Goal: Information Seeking & Learning: Learn about a topic

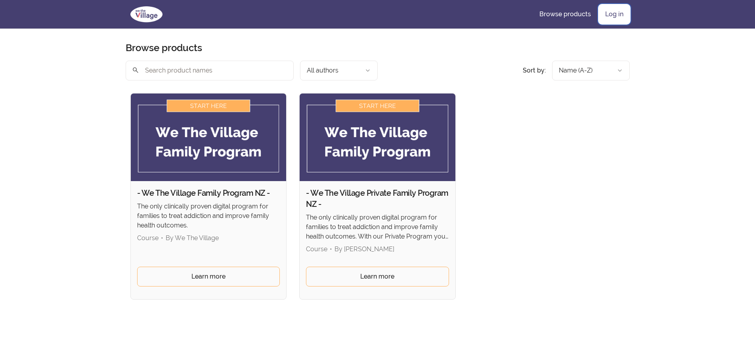
click at [622, 14] on link "Log in" at bounding box center [614, 14] width 31 height 19
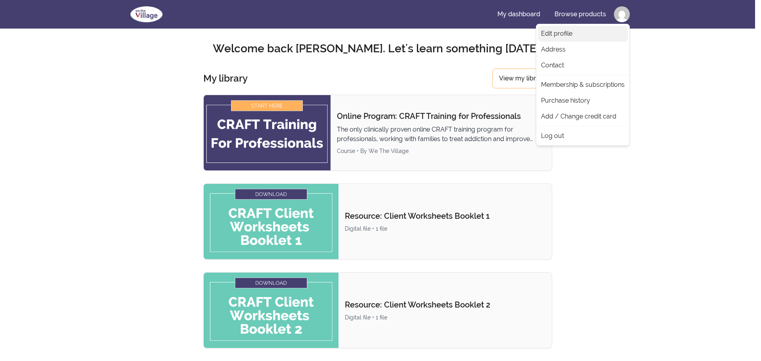
click at [568, 32] on link "Edit profile" at bounding box center [583, 34] width 90 height 16
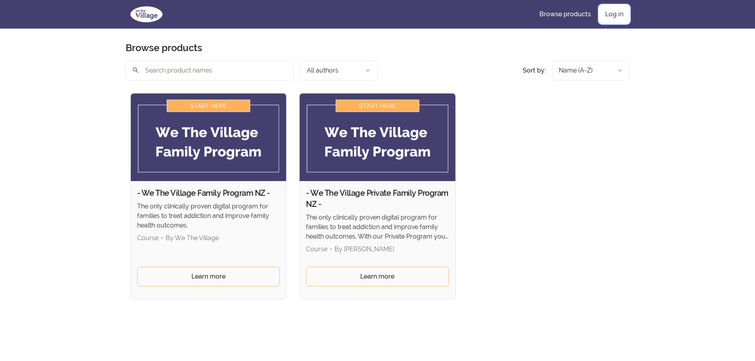
click at [620, 14] on link "Log in" at bounding box center [614, 14] width 31 height 19
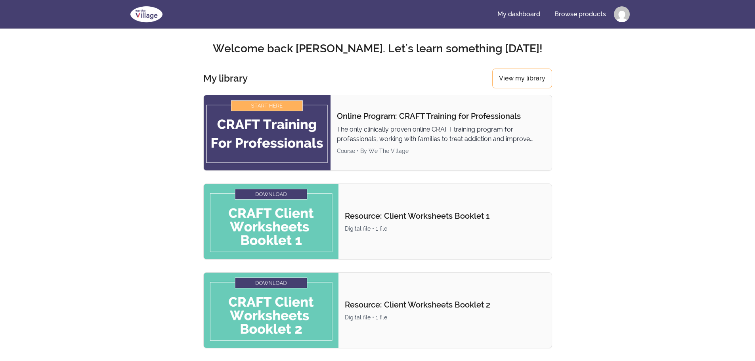
click at [300, 121] on img at bounding box center [267, 132] width 127 height 75
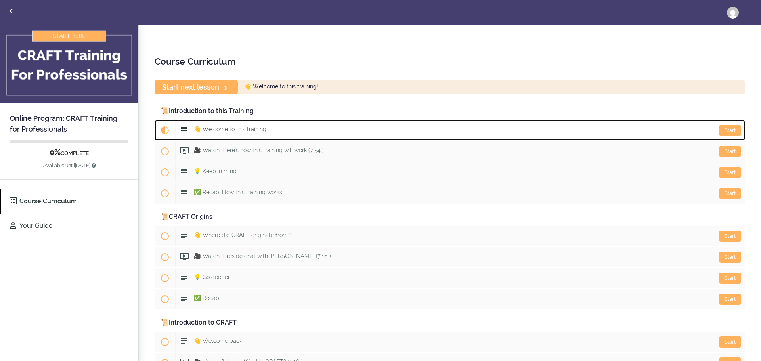
click at [235, 124] on div "Start 👋 Welcome to this training!" at bounding box center [460, 130] width 570 height 19
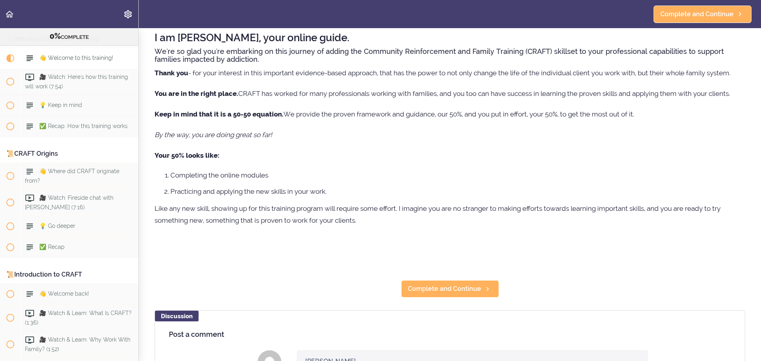
scroll to position [79, 0]
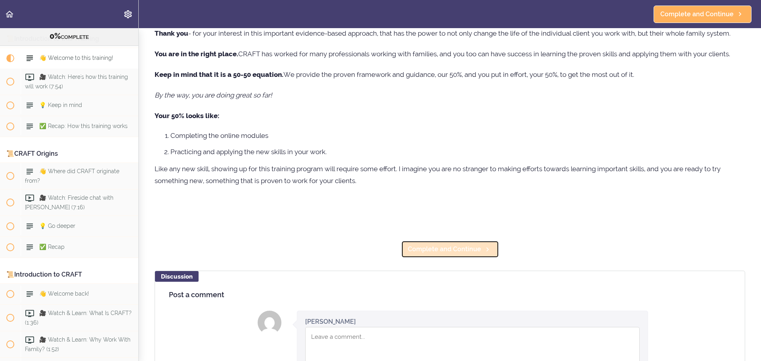
click at [428, 252] on span "Complete and Continue" at bounding box center [444, 250] width 73 height 10
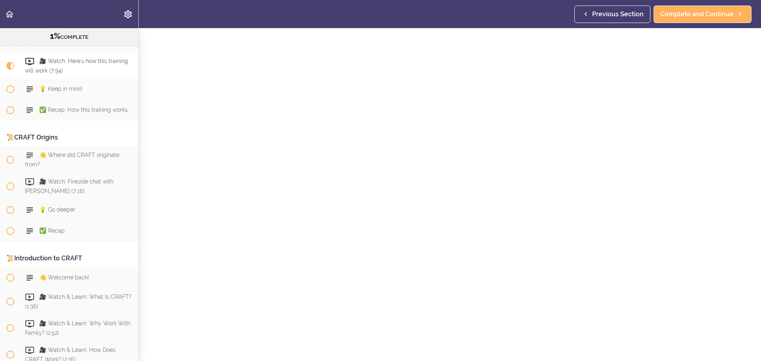
scroll to position [40, 0]
click at [55, 87] on span "💡 Keep in mind" at bounding box center [60, 89] width 43 height 6
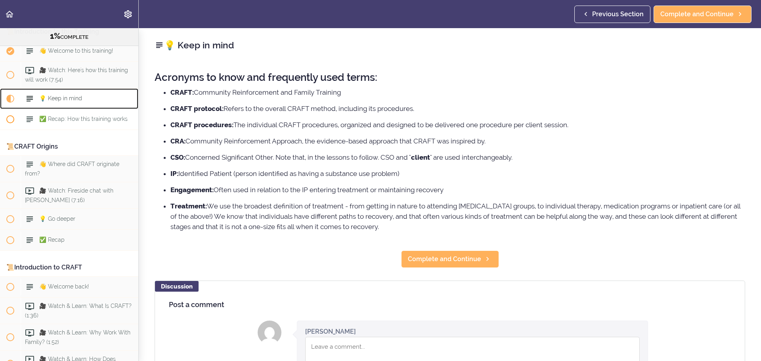
scroll to position [61, 0]
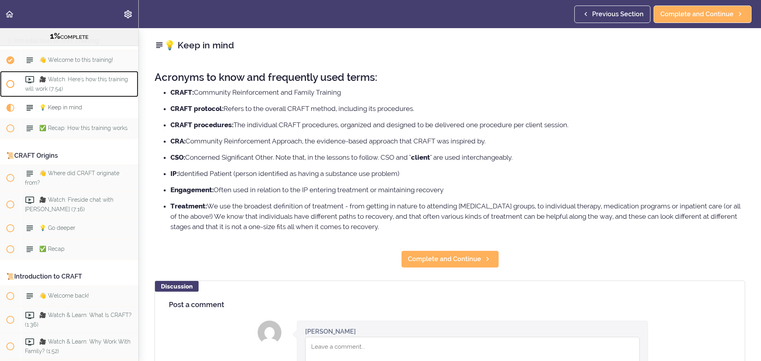
click at [70, 78] on span "🎥 Watch: Here's how this training will work (7:54)" at bounding box center [76, 83] width 103 height 15
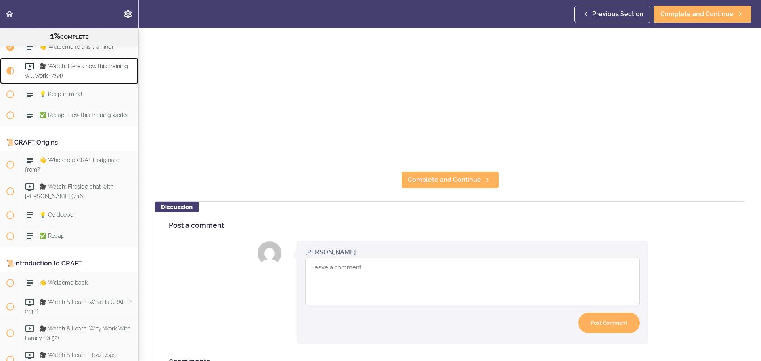
scroll to position [238, 0]
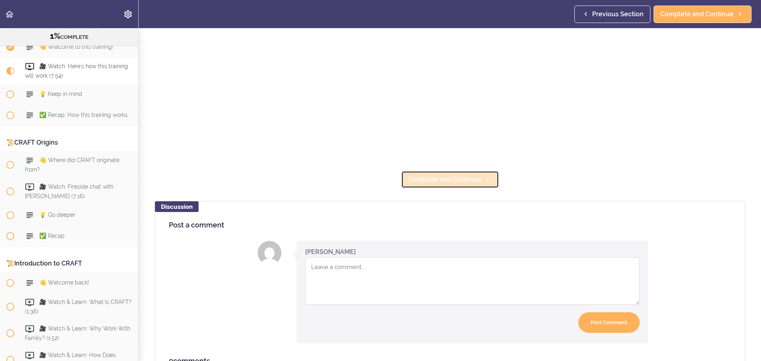
click at [451, 180] on span "Complete and Continue" at bounding box center [444, 180] width 73 height 10
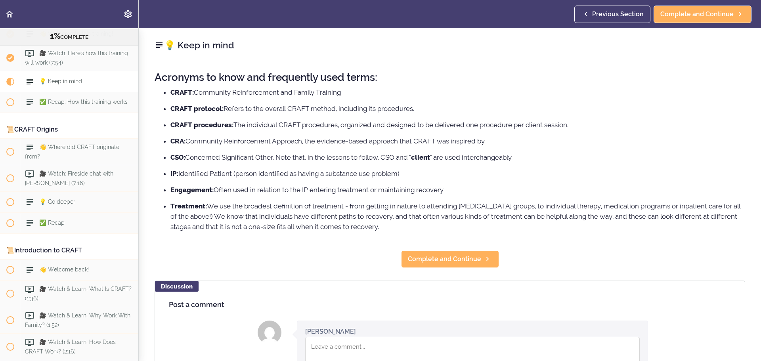
scroll to position [101, 0]
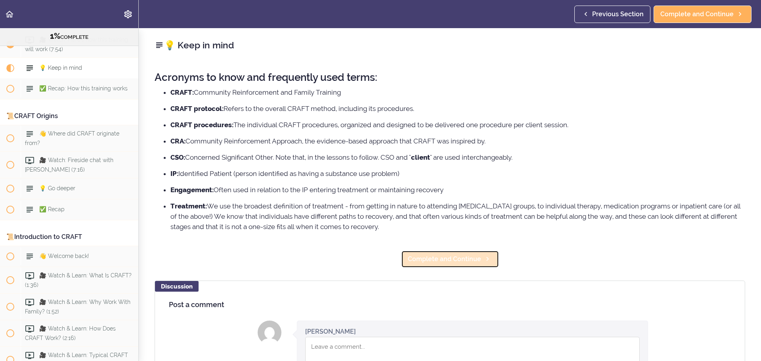
click at [429, 260] on span "Complete and Continue" at bounding box center [444, 259] width 73 height 10
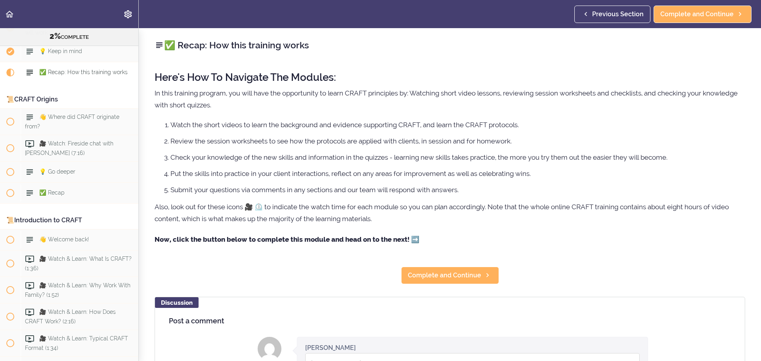
scroll to position [122, 0]
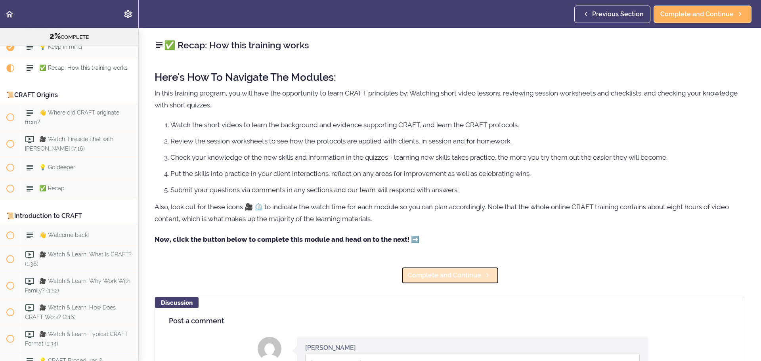
click at [436, 278] on span "Complete and Continue" at bounding box center [444, 276] width 73 height 10
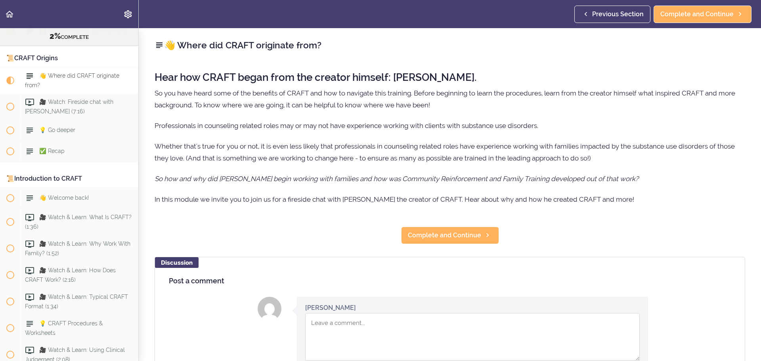
scroll to position [168, 0]
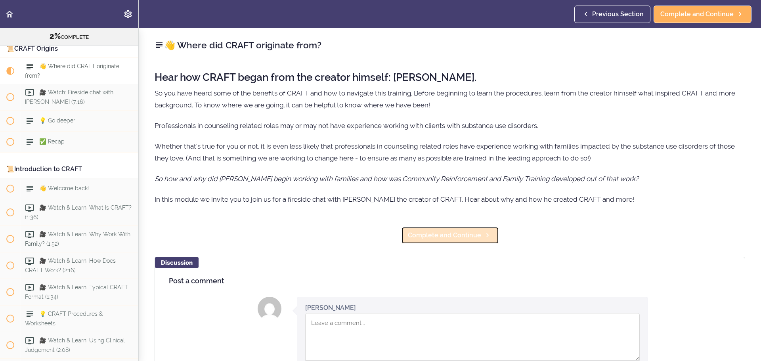
click at [432, 236] on span "Complete and Continue" at bounding box center [444, 236] width 73 height 10
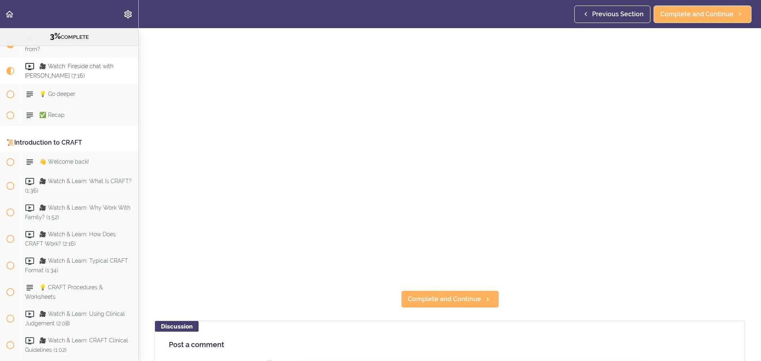
scroll to position [119, 0]
click at [440, 298] on span "Complete and Continue" at bounding box center [444, 299] width 73 height 10
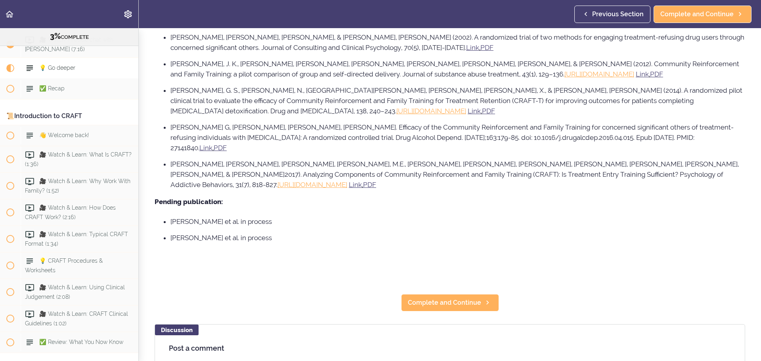
scroll to position [515, 0]
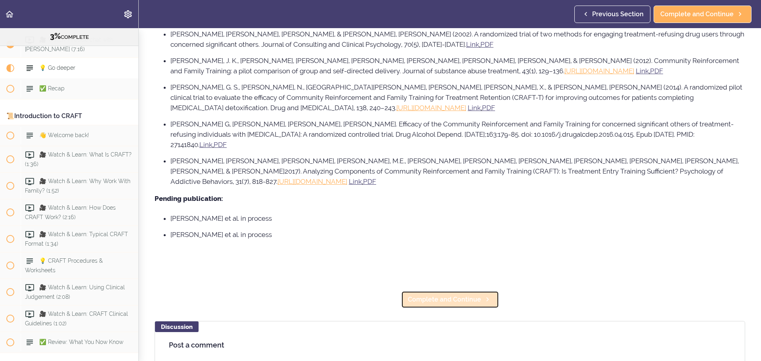
click at [468, 295] on span "Complete and Continue" at bounding box center [444, 300] width 73 height 10
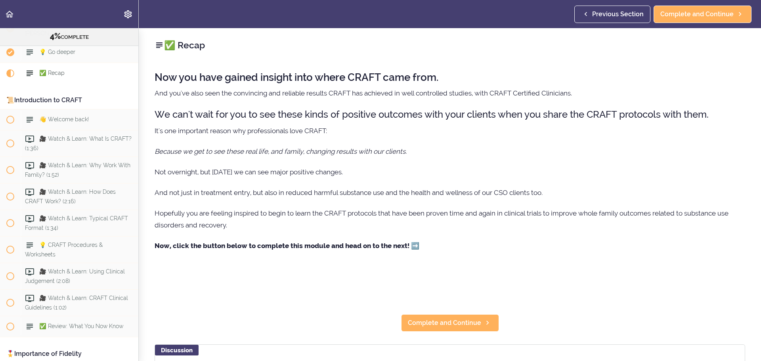
scroll to position [243, 0]
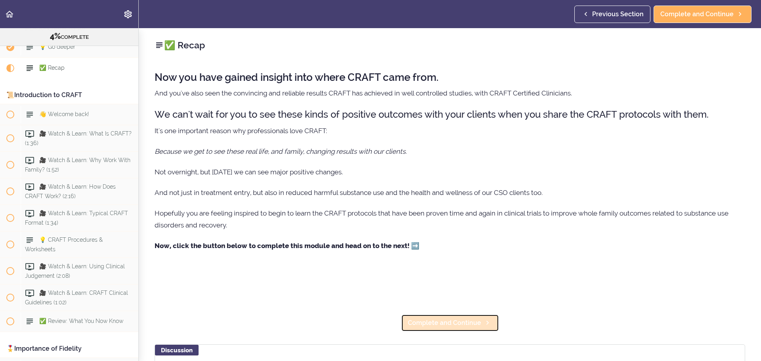
click at [463, 319] on span "Complete and Continue" at bounding box center [444, 323] width 73 height 10
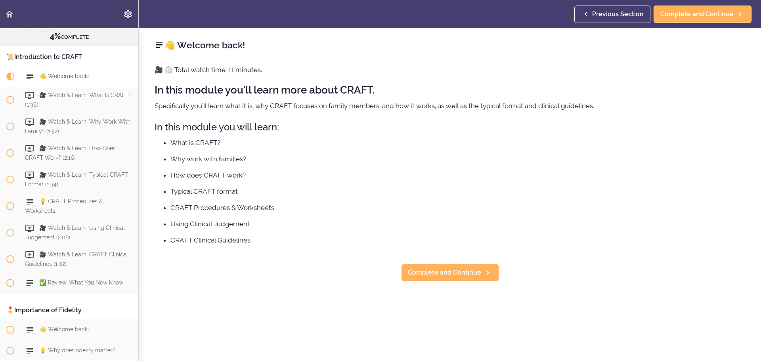
scroll to position [289, 0]
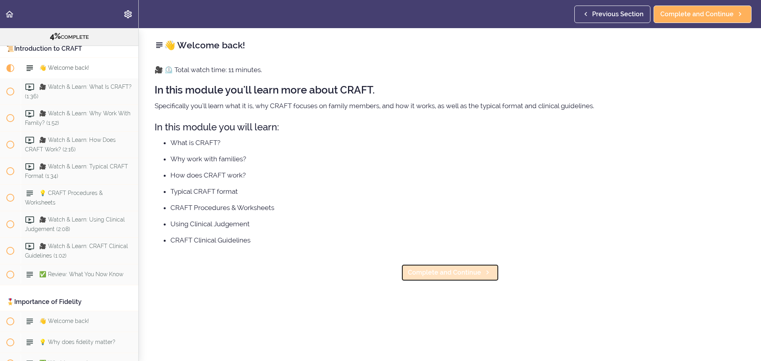
click at [432, 270] on span "Complete and Continue" at bounding box center [444, 273] width 73 height 10
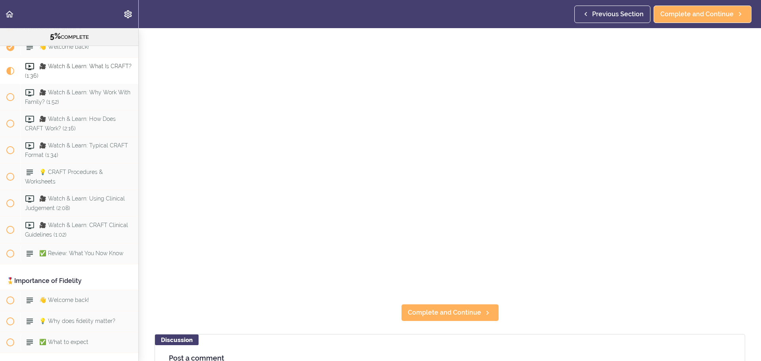
scroll to position [119, 0]
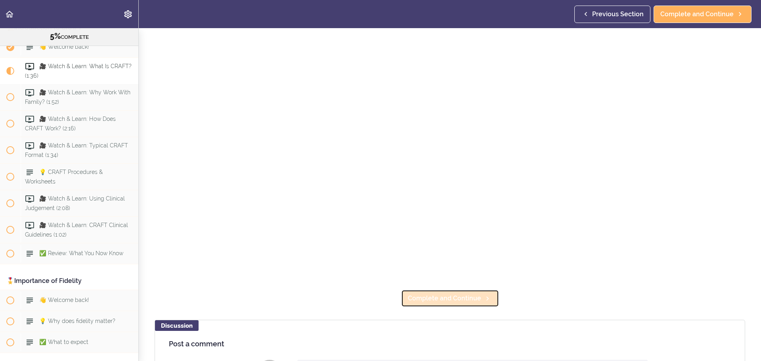
click at [459, 297] on span "Complete and Continue" at bounding box center [444, 299] width 73 height 10
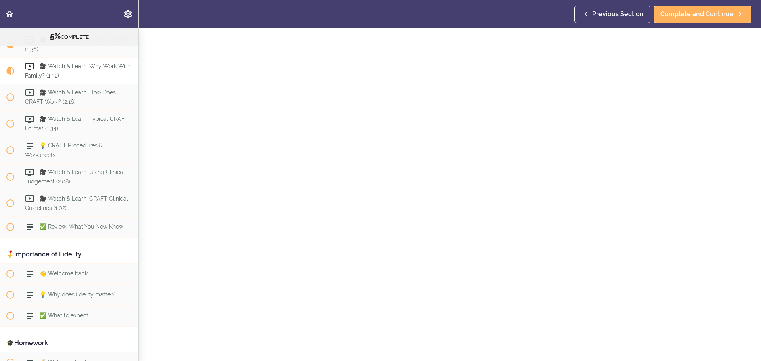
scroll to position [79, 0]
click at [463, 336] on span "Complete and Continue" at bounding box center [444, 338] width 73 height 10
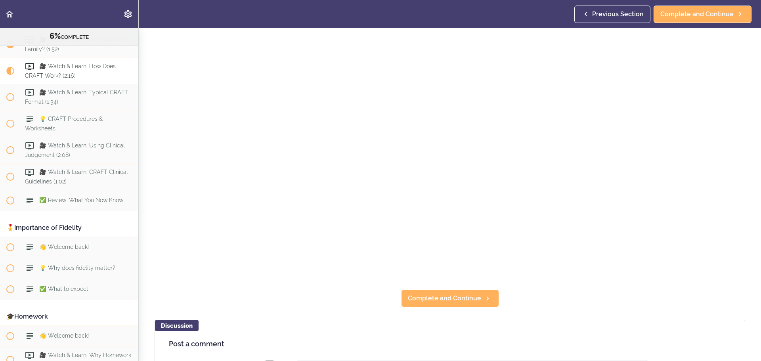
scroll to position [159, 0]
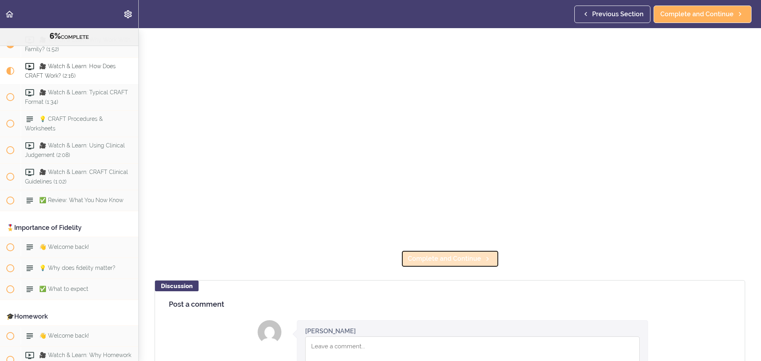
click at [449, 260] on span "Complete and Continue" at bounding box center [444, 259] width 73 height 10
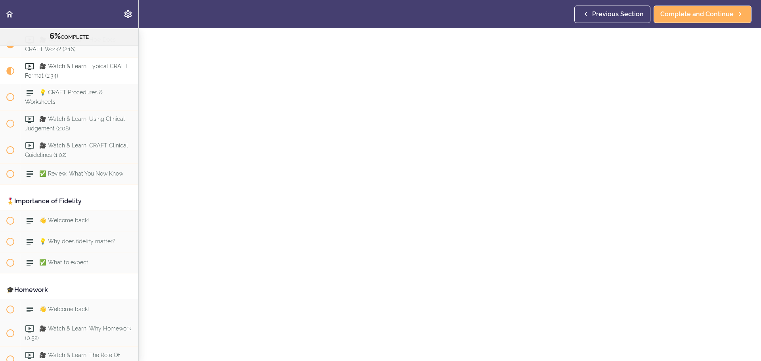
scroll to position [79, 0]
click at [448, 333] on span "Complete and Continue" at bounding box center [444, 338] width 73 height 10
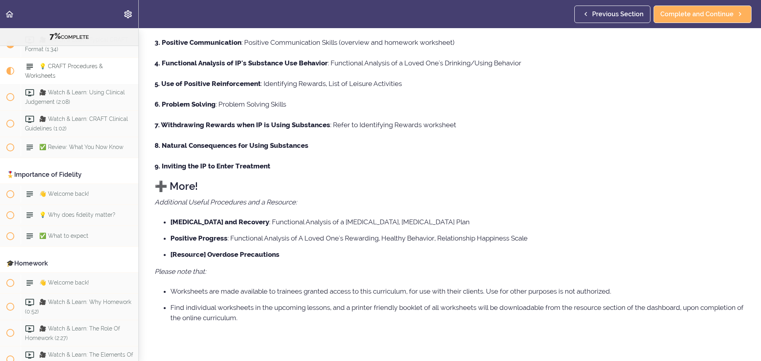
scroll to position [185, 0]
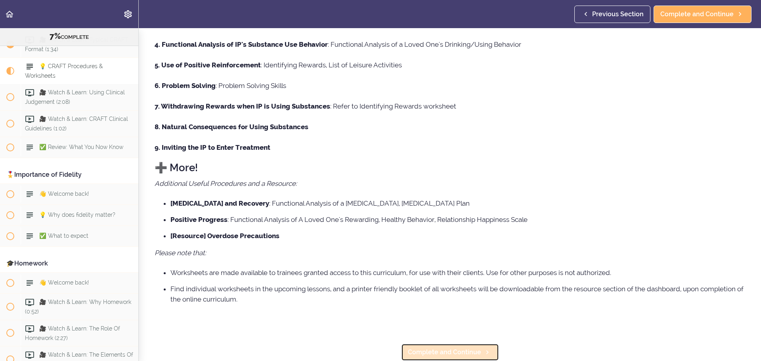
click at [452, 348] on span "Complete and Continue" at bounding box center [444, 353] width 73 height 10
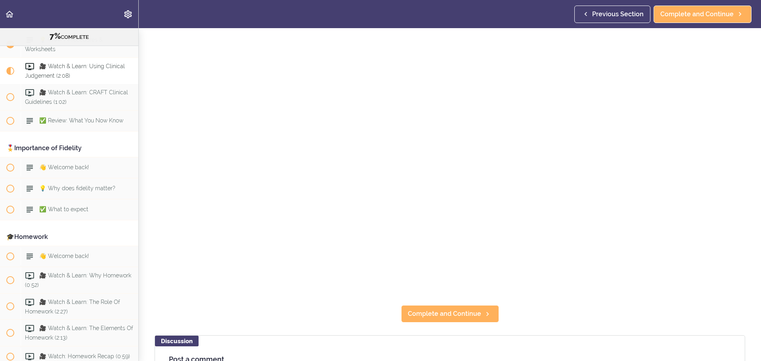
scroll to position [119, 0]
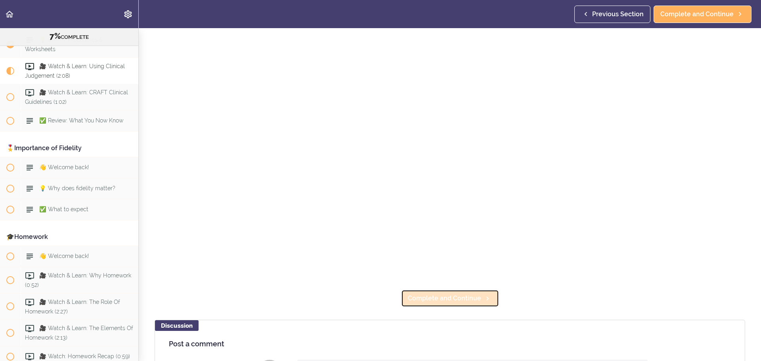
click at [469, 300] on span "Complete and Continue" at bounding box center [444, 299] width 73 height 10
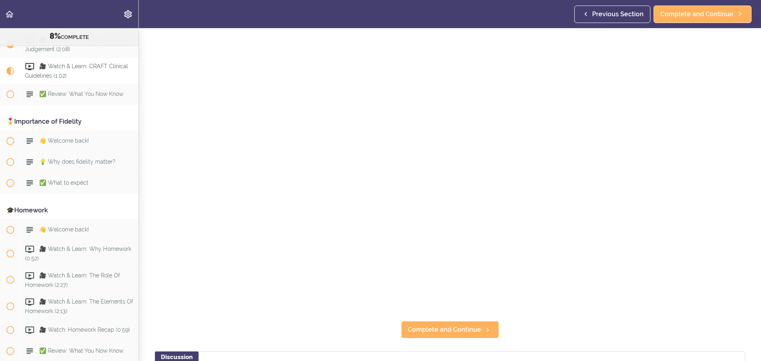
scroll to position [119, 0]
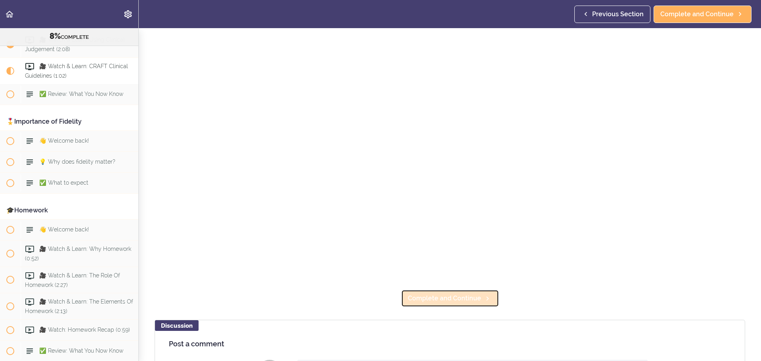
click at [448, 294] on span "Complete and Continue" at bounding box center [444, 299] width 73 height 10
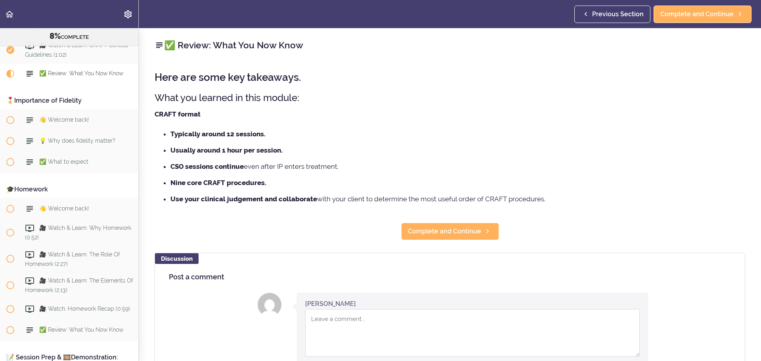
scroll to position [496, 0]
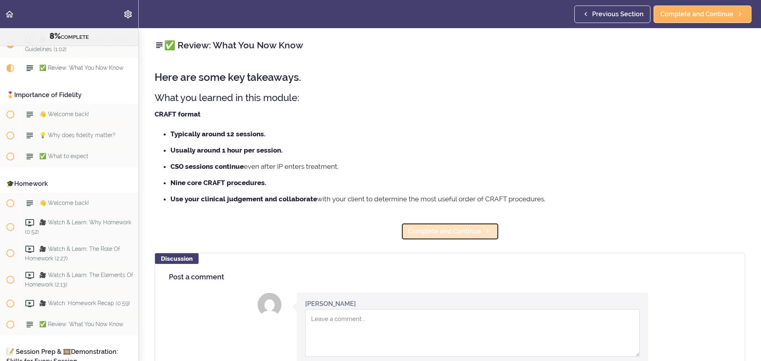
click at [436, 235] on span "Complete and Continue" at bounding box center [444, 232] width 73 height 10
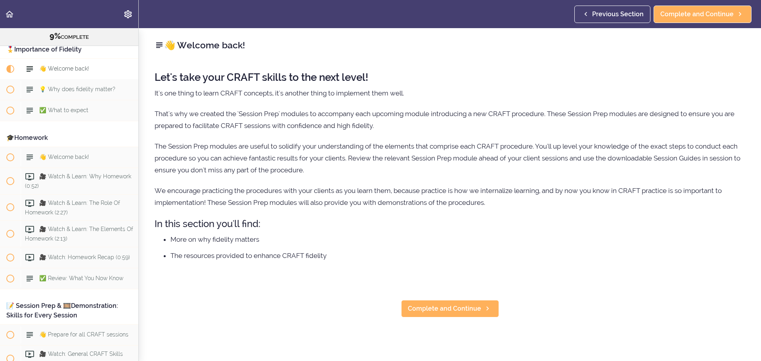
scroll to position [543, 0]
click at [438, 306] on span "Complete and Continue" at bounding box center [444, 309] width 73 height 10
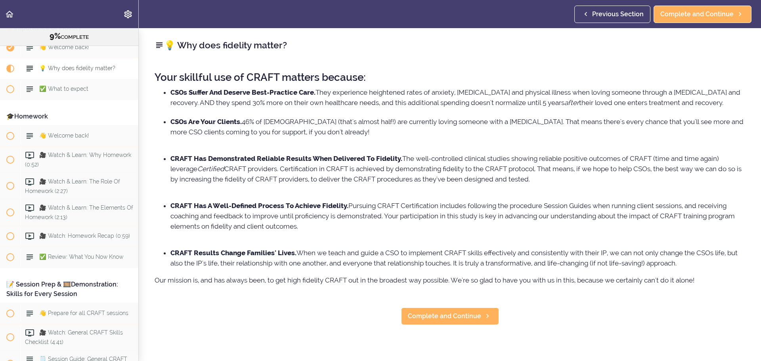
scroll to position [564, 0]
click at [461, 321] on span "Complete and Continue" at bounding box center [444, 317] width 73 height 10
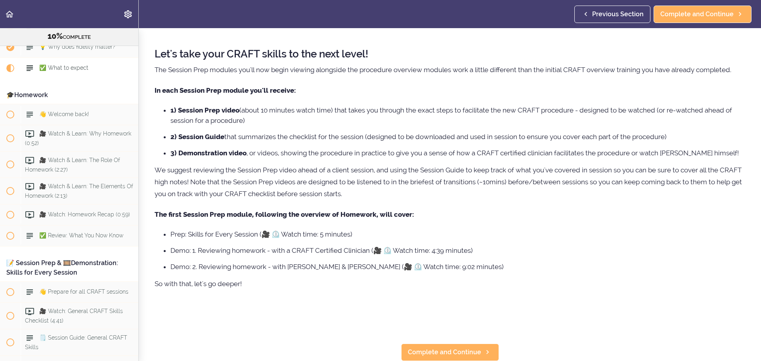
scroll to position [40, 0]
click at [458, 348] on span "Complete and Continue" at bounding box center [444, 353] width 73 height 10
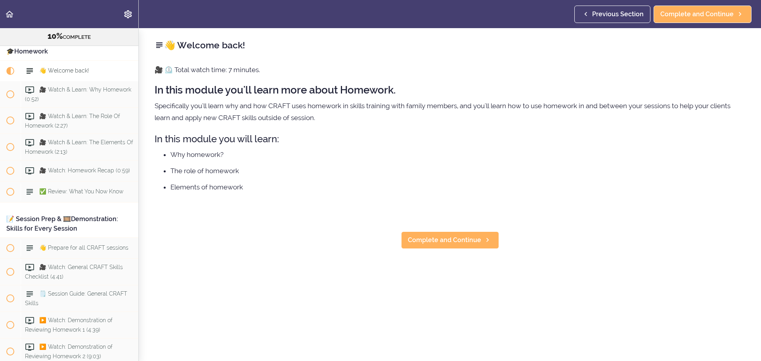
scroll to position [632, 0]
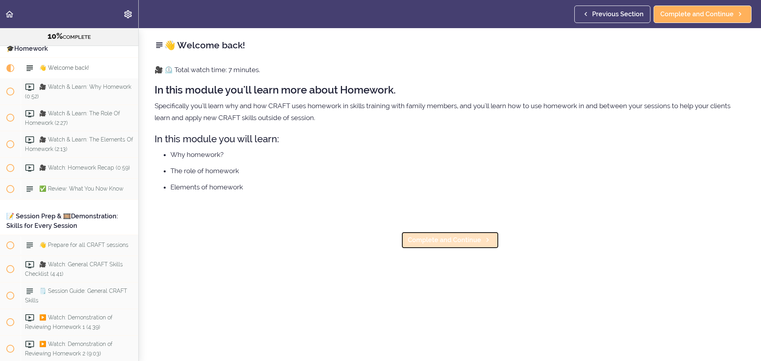
click at [456, 239] on span "Complete and Continue" at bounding box center [444, 240] width 73 height 10
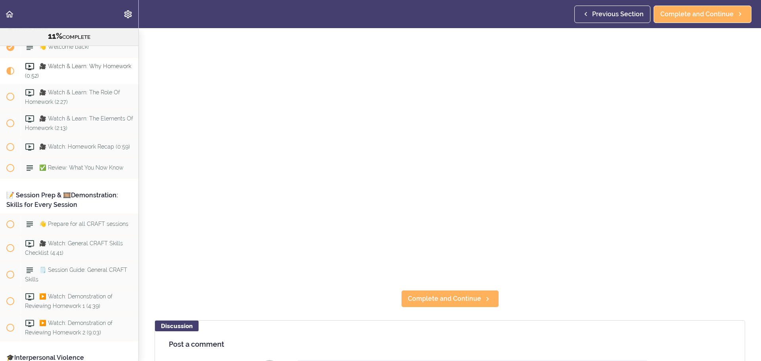
scroll to position [119, 0]
click at [444, 298] on span "Complete and Continue" at bounding box center [444, 299] width 73 height 10
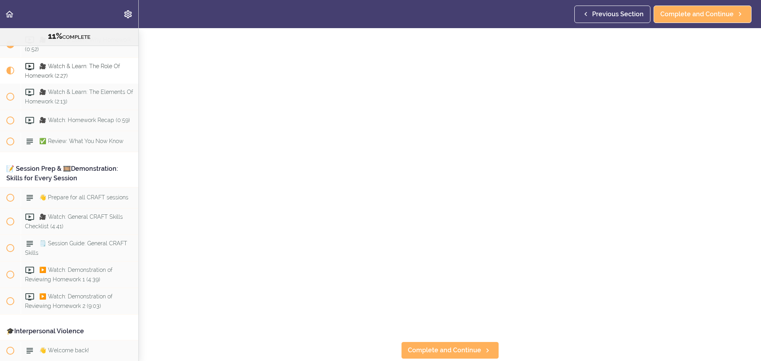
scroll to position [79, 0]
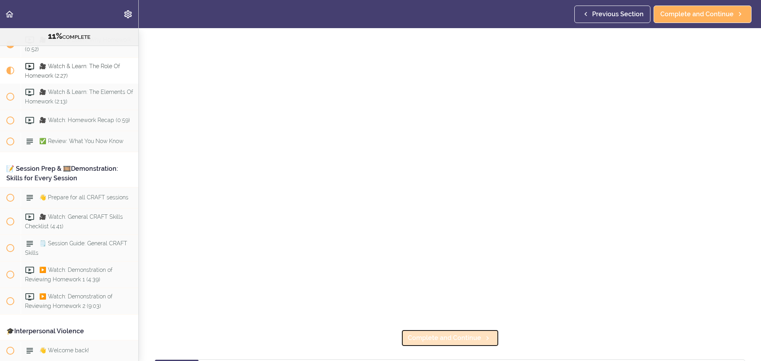
click at [446, 343] on link "Complete and Continue" at bounding box center [450, 337] width 98 height 17
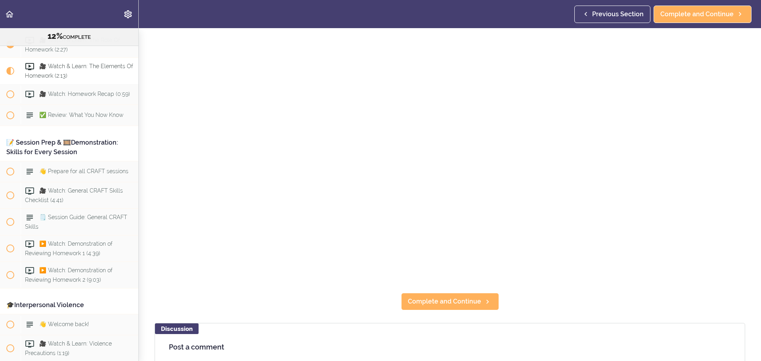
scroll to position [159, 0]
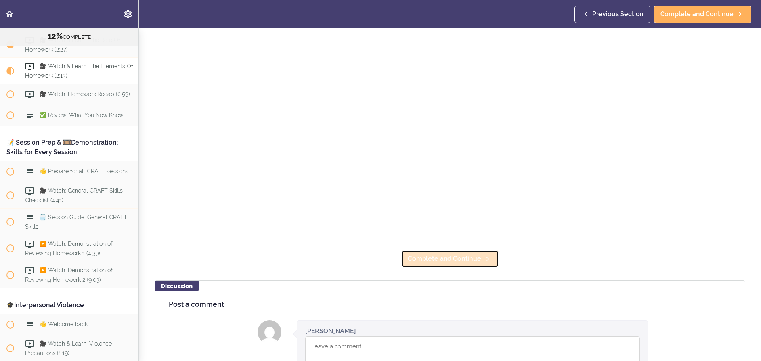
click at [465, 254] on span "Complete and Continue" at bounding box center [444, 259] width 73 height 10
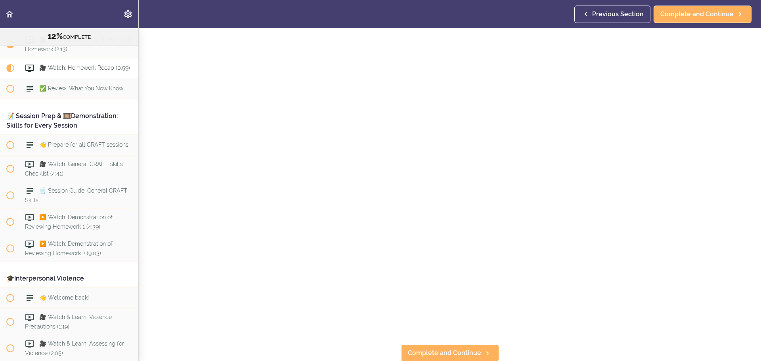
scroll to position [119, 0]
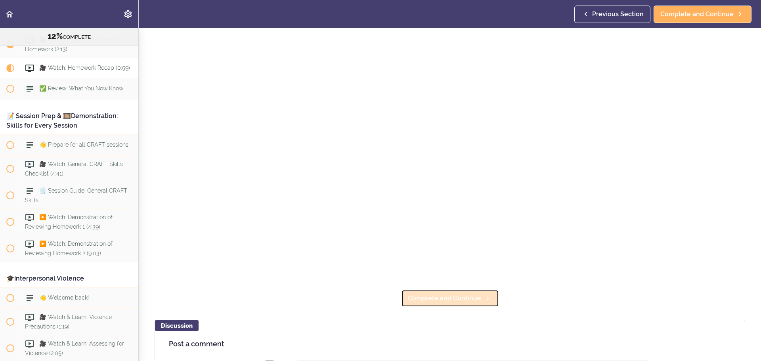
click at [440, 297] on span "Complete and Continue" at bounding box center [444, 299] width 73 height 10
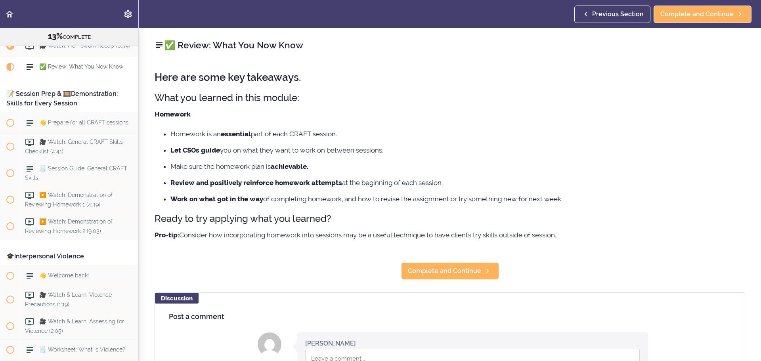
scroll to position [759, 0]
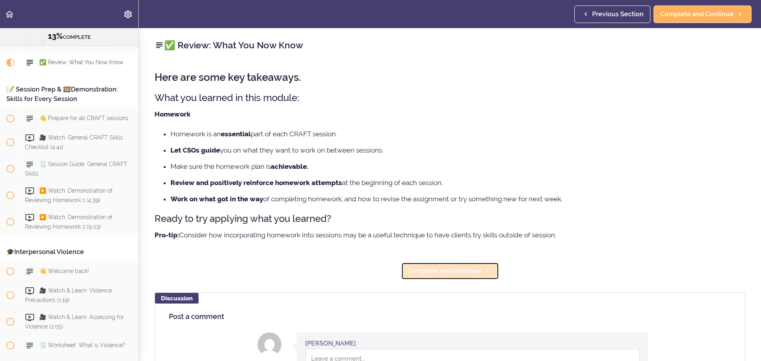
click at [450, 268] on span "Complete and Continue" at bounding box center [444, 271] width 73 height 10
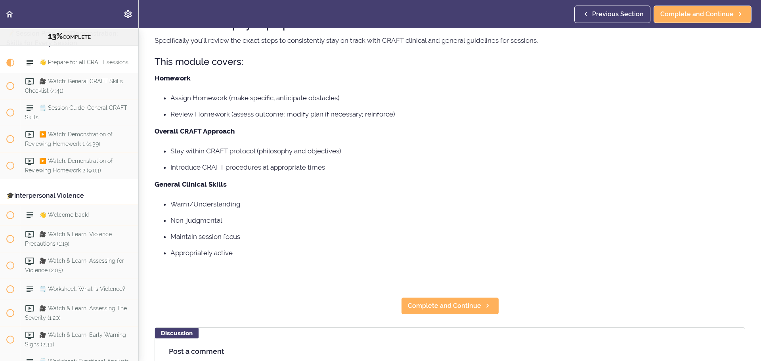
scroll to position [79, 0]
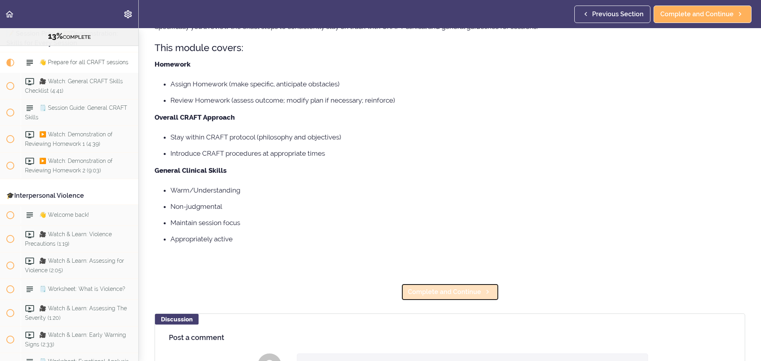
click at [449, 287] on link "Complete and Continue" at bounding box center [450, 291] width 98 height 17
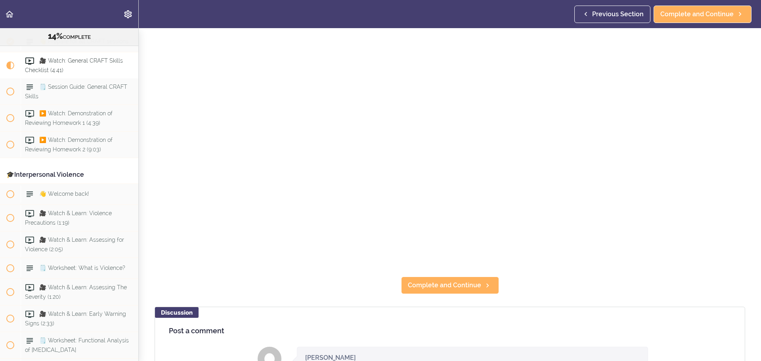
scroll to position [277, 0]
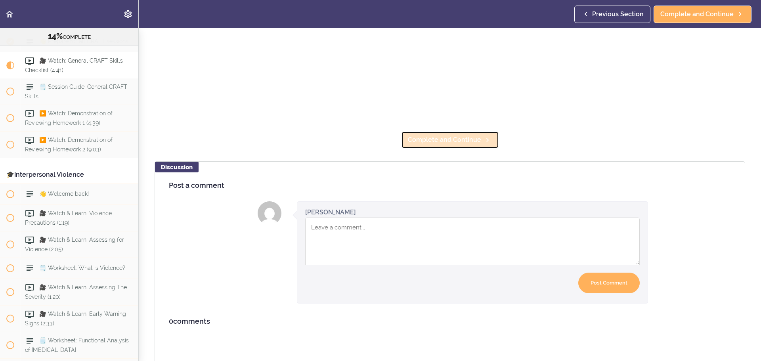
click at [448, 140] on span "Complete and Continue" at bounding box center [444, 140] width 73 height 10
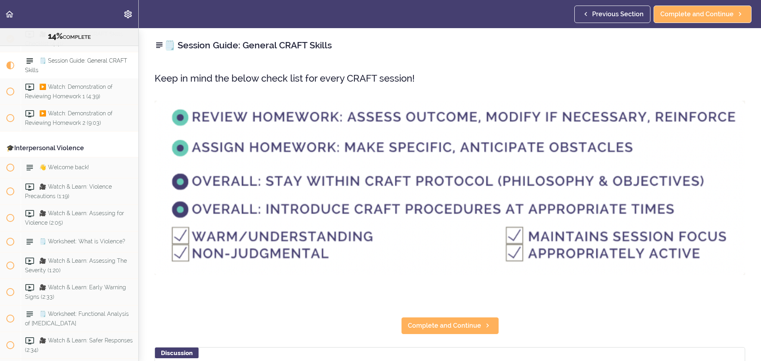
scroll to position [40, 0]
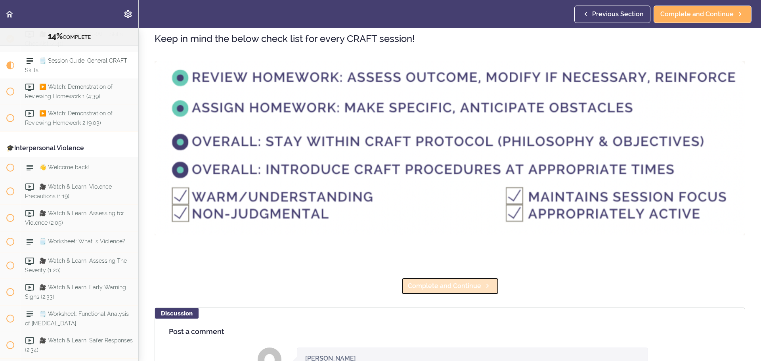
click at [434, 283] on span "Complete and Continue" at bounding box center [444, 286] width 73 height 10
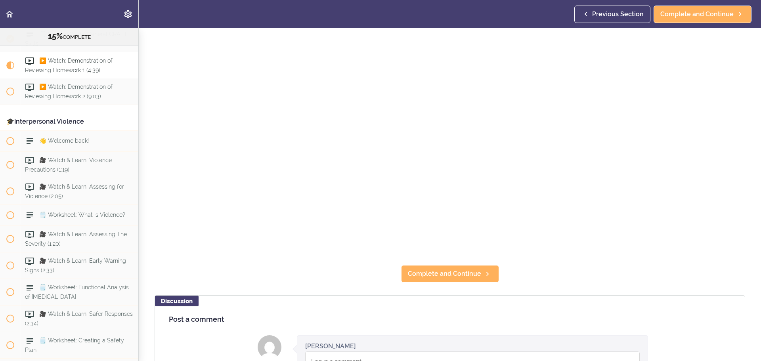
scroll to position [198, 0]
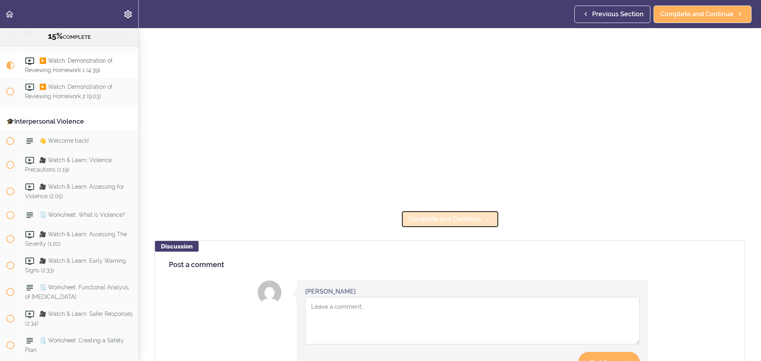
click at [447, 221] on link "Complete and Continue" at bounding box center [450, 218] width 98 height 17
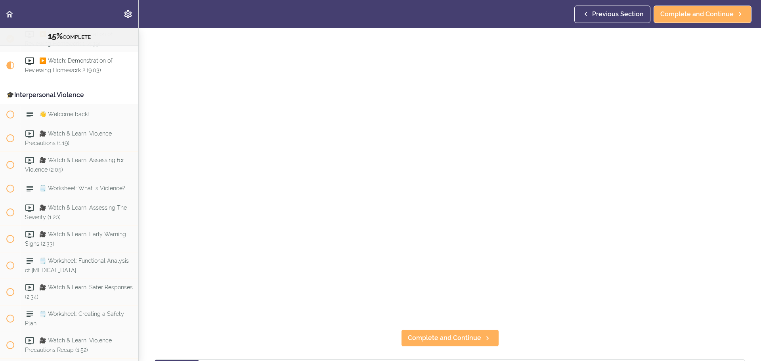
scroll to position [119, 0]
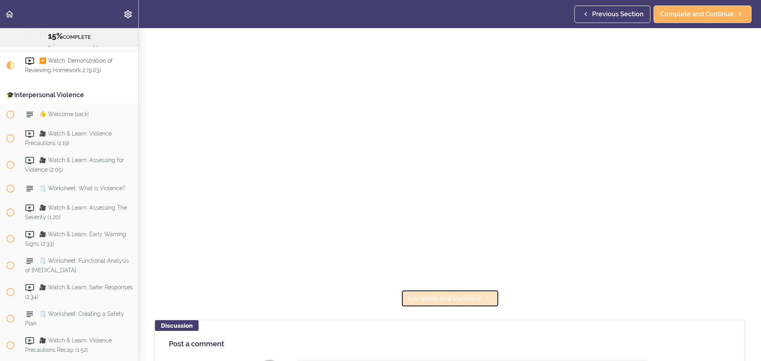
click at [454, 302] on link "Complete and Continue" at bounding box center [450, 298] width 98 height 17
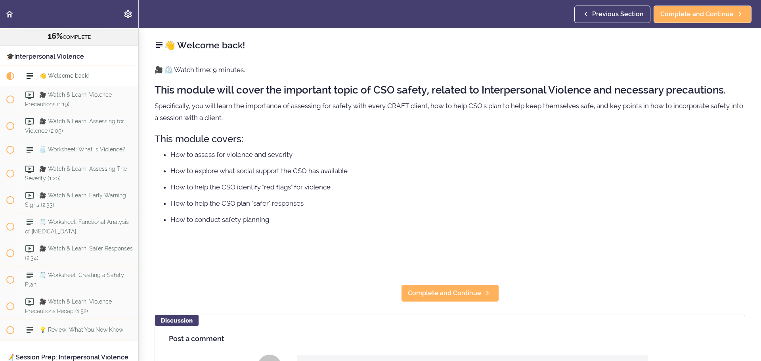
scroll to position [968, 0]
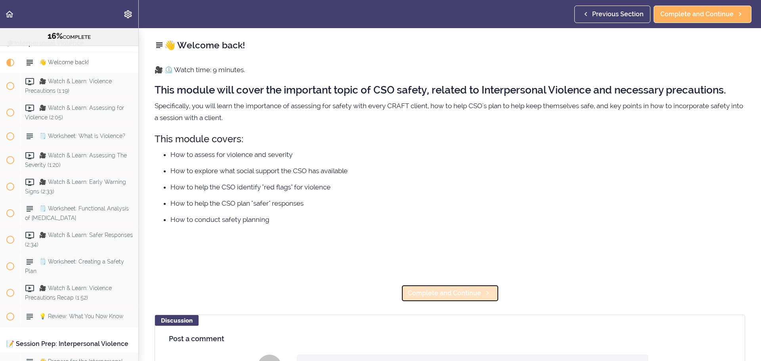
click at [454, 294] on span "Complete and Continue" at bounding box center [444, 294] width 73 height 10
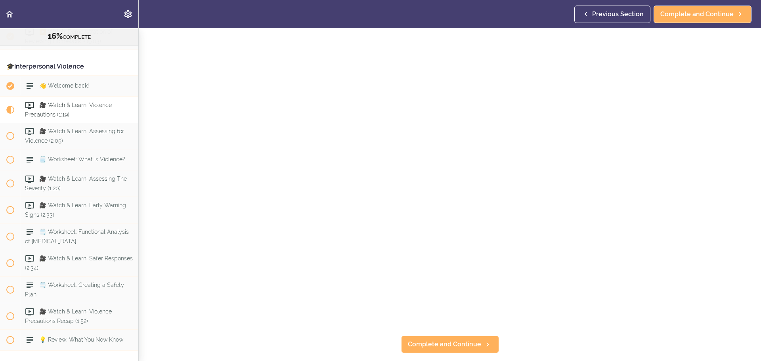
scroll to position [79, 0]
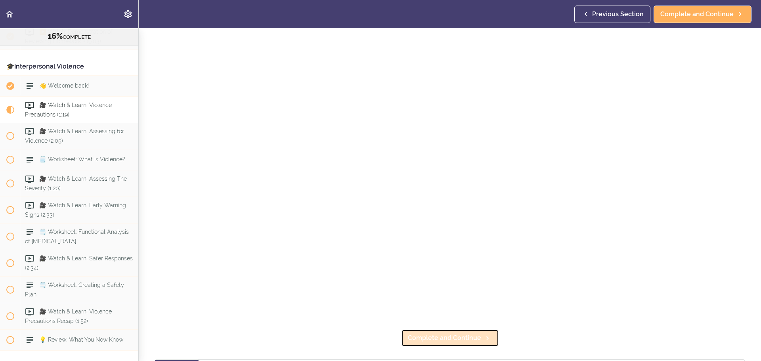
click at [451, 339] on span "Complete and Continue" at bounding box center [444, 338] width 73 height 10
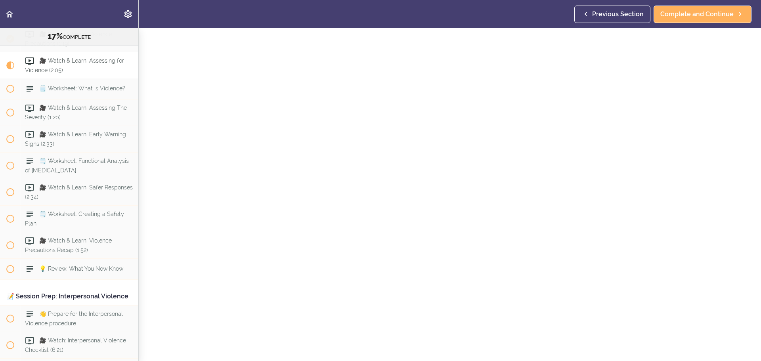
scroll to position [68, 0]
click at [446, 348] on span "Complete and Continue" at bounding box center [444, 353] width 73 height 10
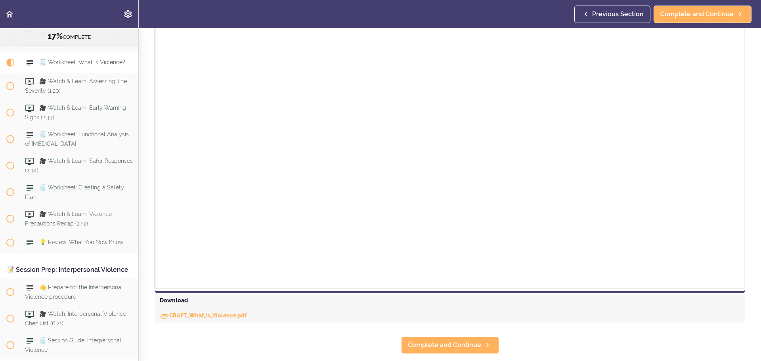
scroll to position [198, 0]
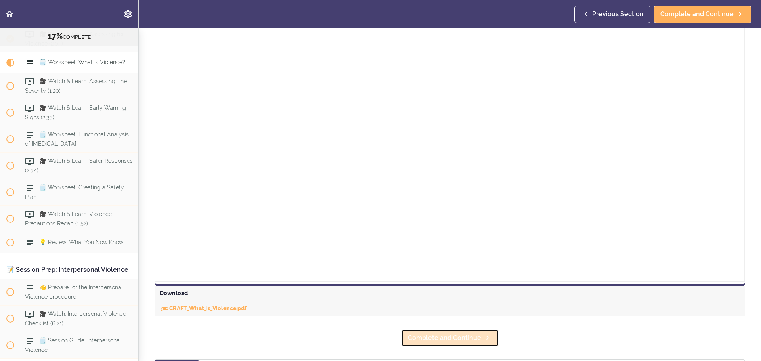
click at [465, 333] on span "Complete and Continue" at bounding box center [444, 338] width 73 height 10
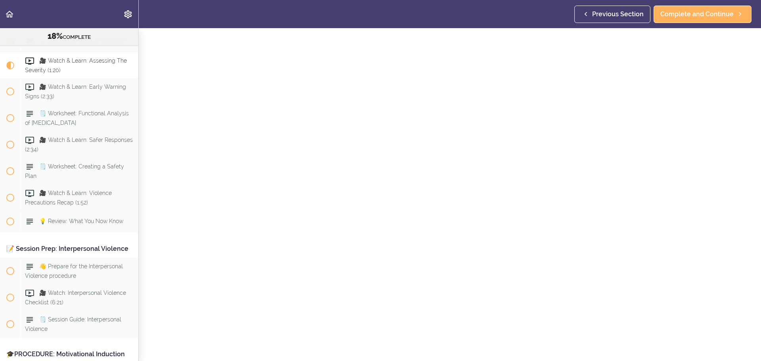
scroll to position [68, 0]
click at [443, 348] on span "Complete and Continue" at bounding box center [444, 353] width 73 height 10
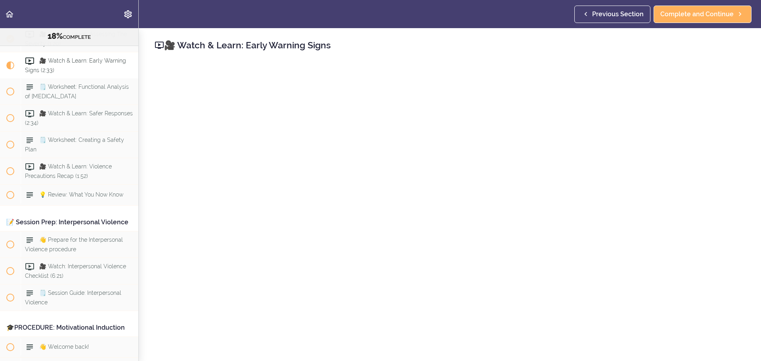
scroll to position [1090, 0]
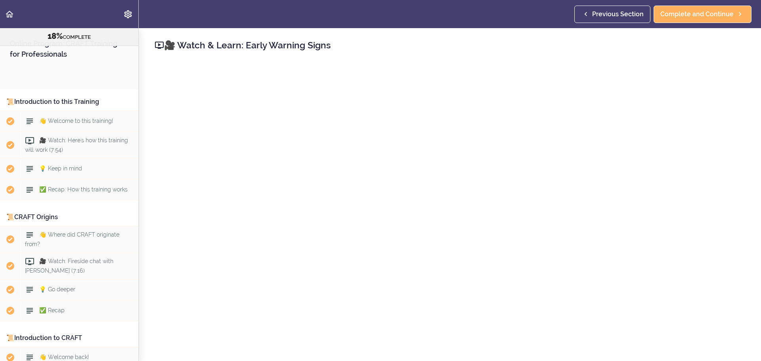
scroll to position [1083, 0]
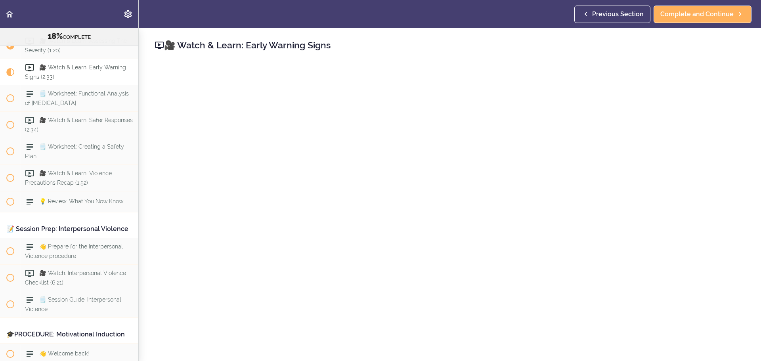
drag, startPoint x: 483, startPoint y: 0, endPoint x: 486, endPoint y: 18, distance: 18.6
click at [486, 18] on header "Autoplay Autocomplete Previous Section Complete and Continue" at bounding box center [380, 14] width 761 height 28
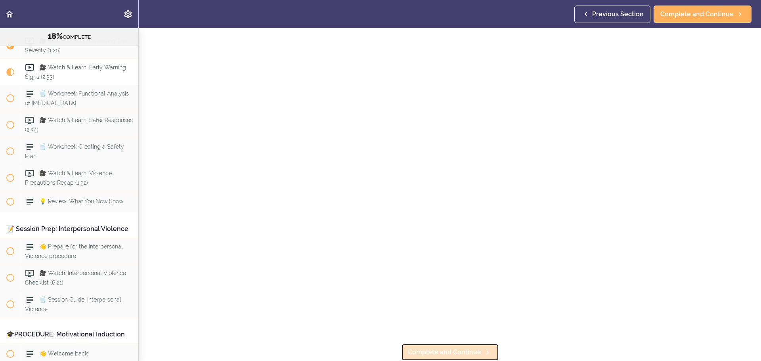
click at [438, 348] on span "Complete and Continue" at bounding box center [444, 353] width 73 height 10
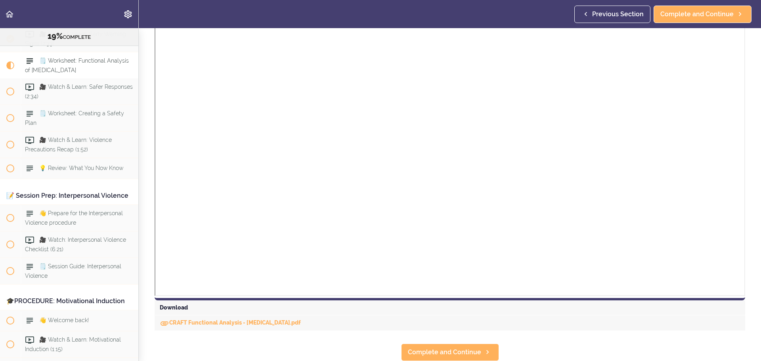
scroll to position [145, 0]
click at [454, 348] on span "Complete and Continue" at bounding box center [444, 353] width 73 height 10
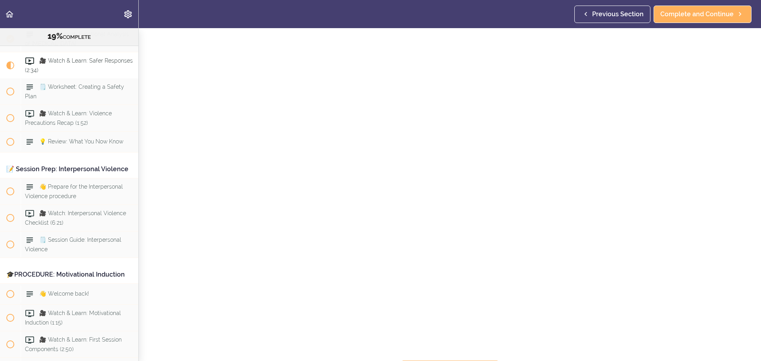
scroll to position [68, 0]
click at [443, 352] on link "Complete and Continue" at bounding box center [450, 352] width 98 height 17
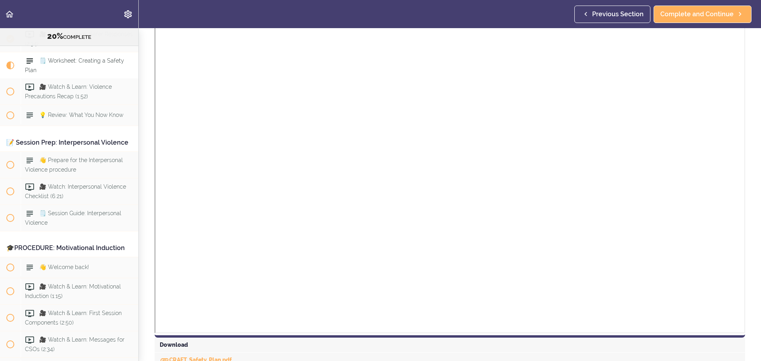
scroll to position [254, 0]
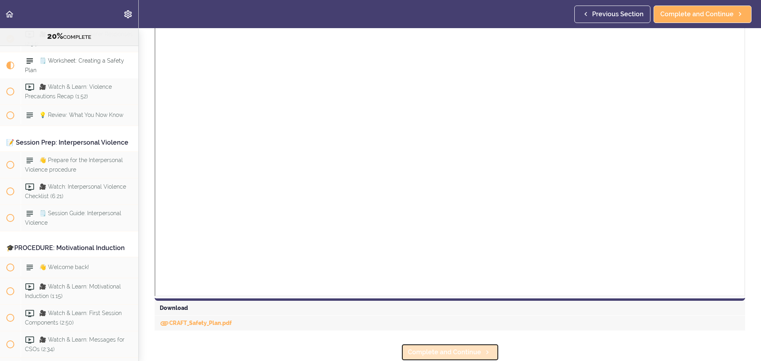
click at [455, 354] on link "Complete and Continue" at bounding box center [450, 352] width 98 height 17
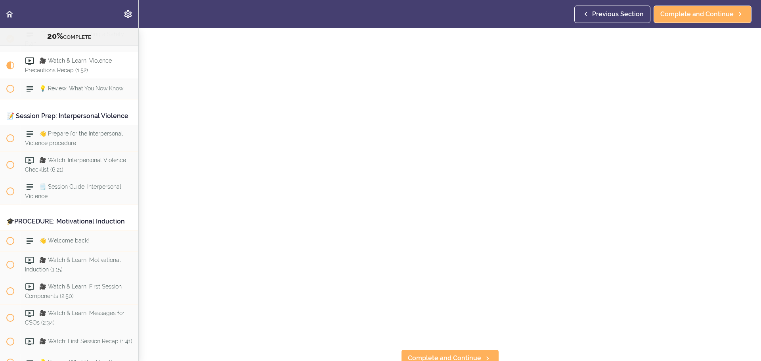
scroll to position [68, 0]
click at [459, 348] on span "Complete and Continue" at bounding box center [444, 353] width 73 height 10
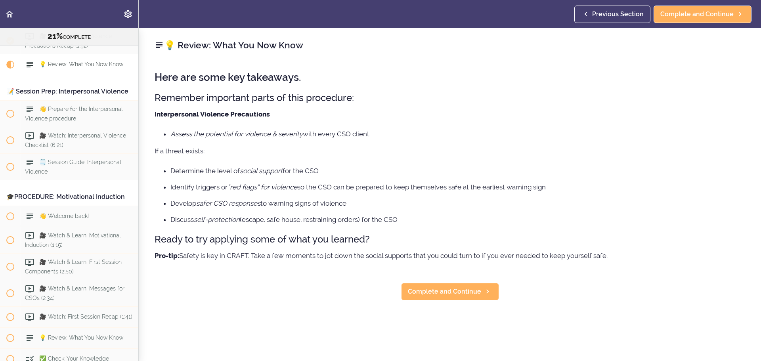
scroll to position [1223, 0]
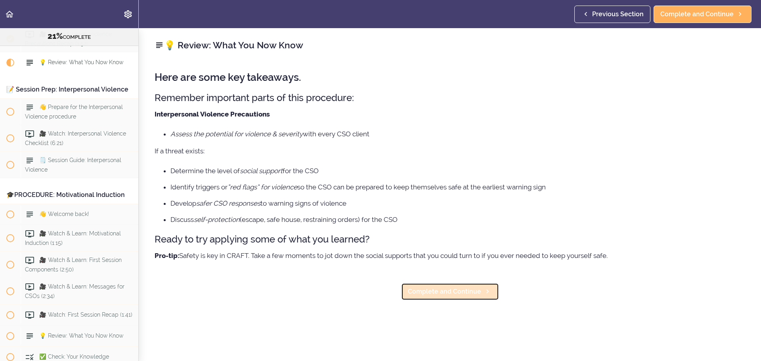
click at [449, 289] on span "Complete and Continue" at bounding box center [444, 292] width 73 height 10
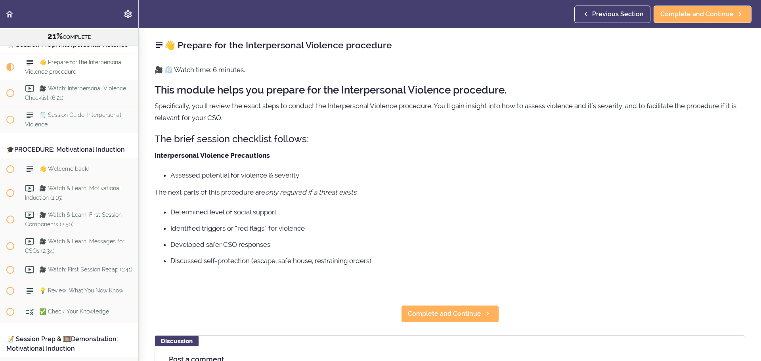
scroll to position [1279, 0]
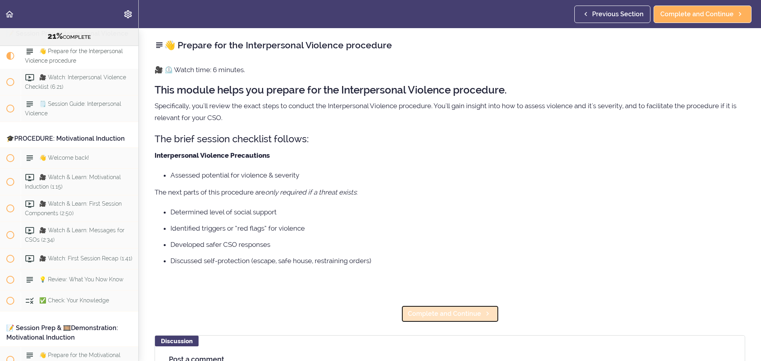
click at [449, 316] on span "Complete and Continue" at bounding box center [444, 314] width 73 height 10
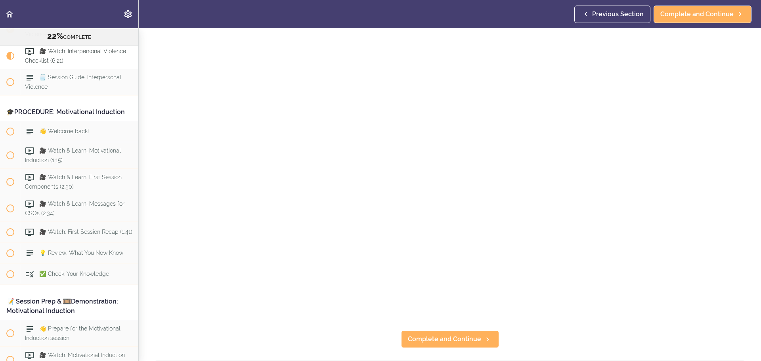
scroll to position [79, 0]
click at [454, 337] on span "Complete and Continue" at bounding box center [444, 338] width 73 height 10
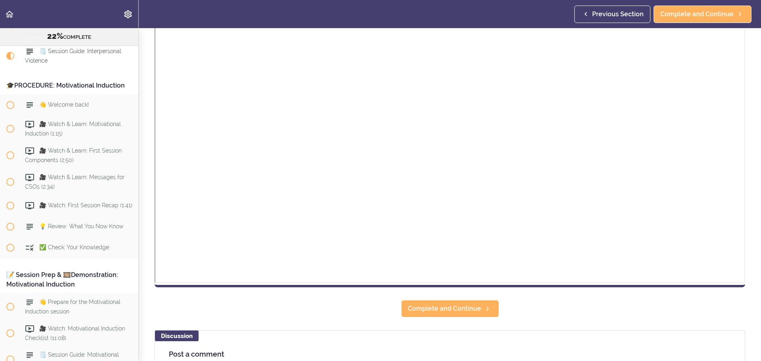
scroll to position [159, 0]
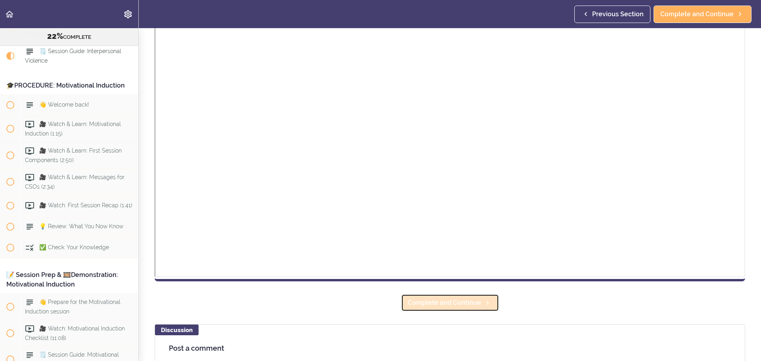
click at [436, 306] on span "Complete and Continue" at bounding box center [444, 303] width 73 height 10
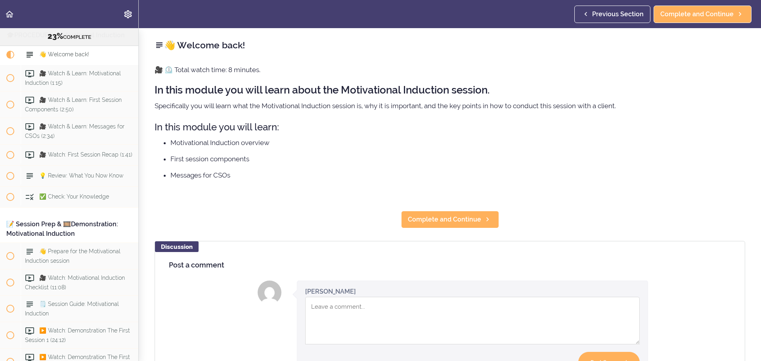
scroll to position [1384, 0]
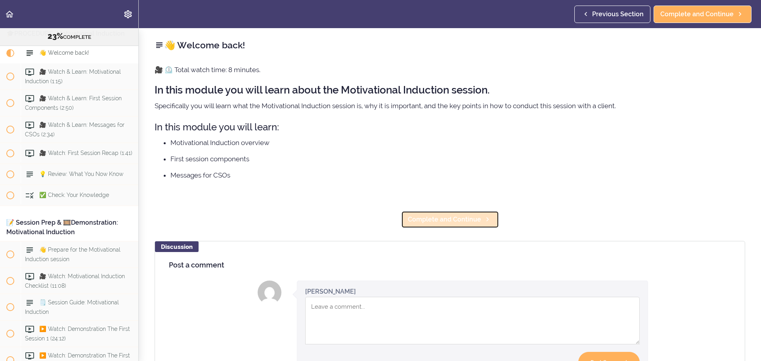
click at [457, 224] on span "Complete and Continue" at bounding box center [444, 220] width 73 height 10
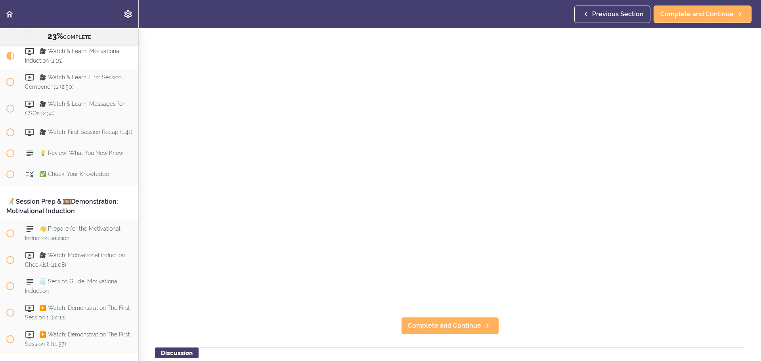
scroll to position [198, 0]
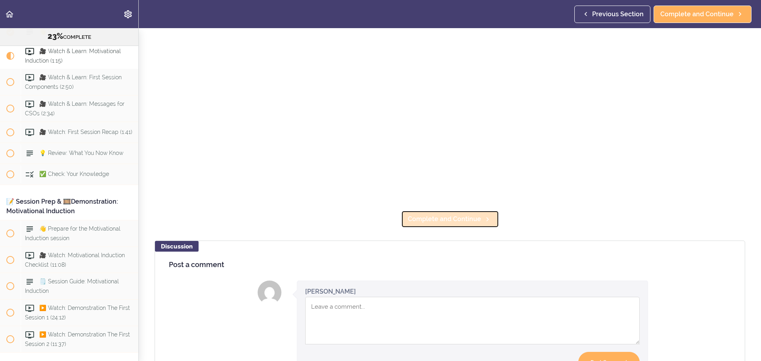
click at [445, 218] on span "Complete and Continue" at bounding box center [444, 219] width 73 height 10
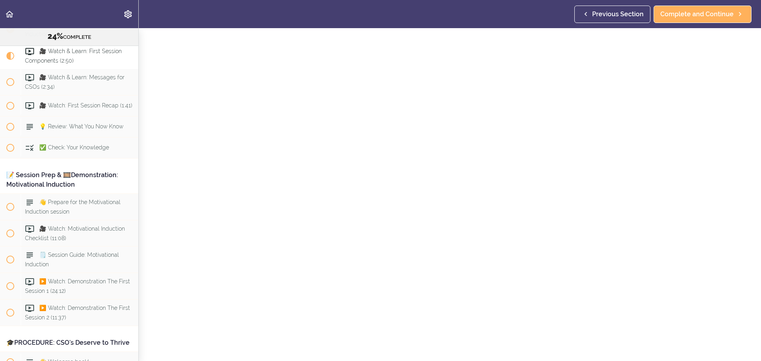
scroll to position [40, 0]
click at [696, 7] on link "Complete and Continue" at bounding box center [703, 14] width 98 height 17
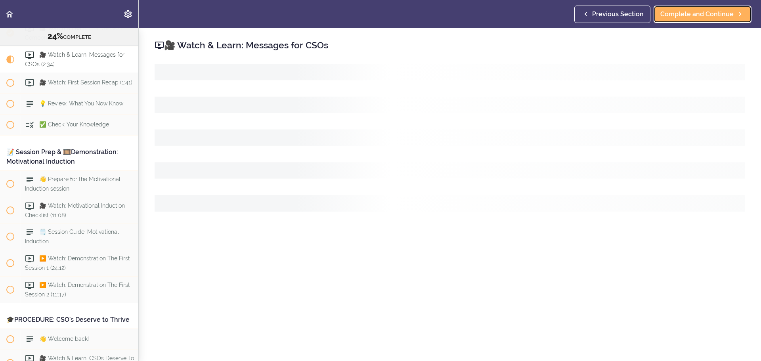
scroll to position [1458, 0]
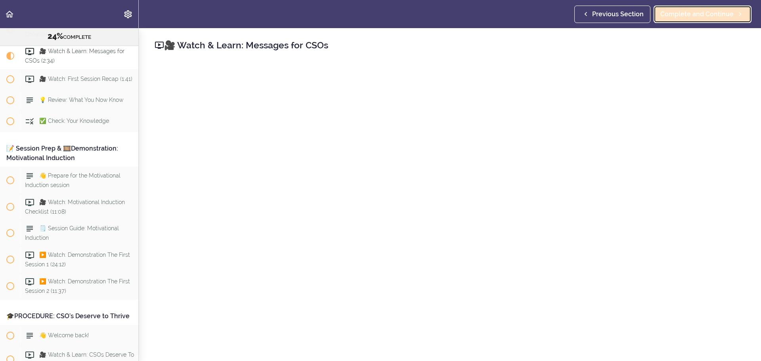
click at [714, 14] on span "Complete and Continue" at bounding box center [696, 15] width 73 height 10
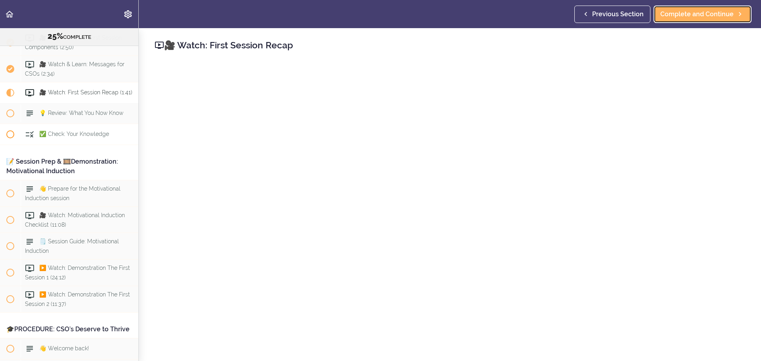
scroll to position [1485, 0]
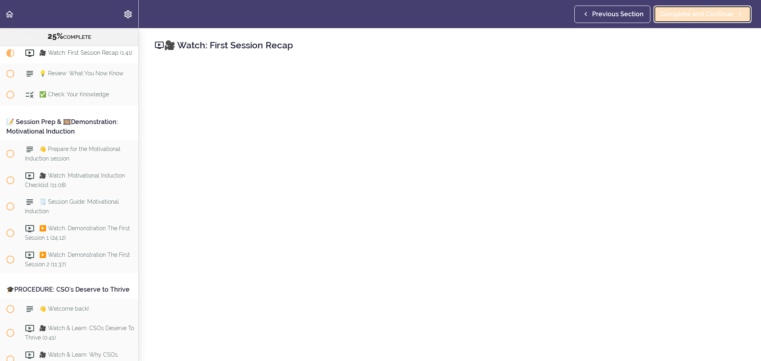
click at [713, 16] on span "Complete and Continue" at bounding box center [696, 15] width 73 height 10
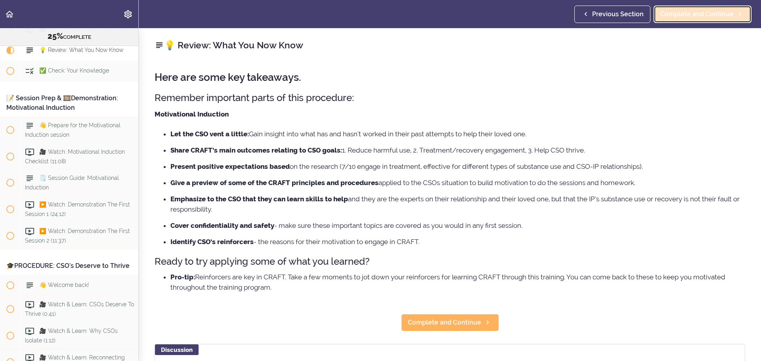
scroll to position [1511, 0]
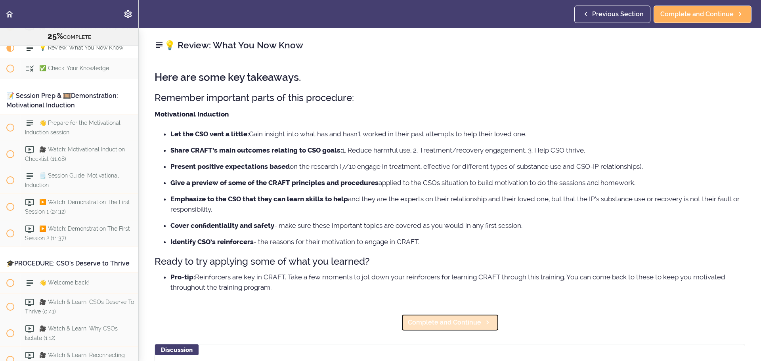
click at [453, 324] on span "Complete and Continue" at bounding box center [444, 323] width 73 height 10
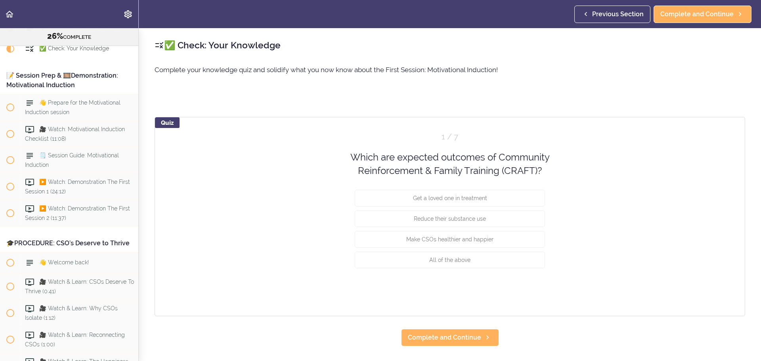
scroll to position [1532, 0]
click at [450, 260] on span "All of the above" at bounding box center [449, 259] width 41 height 6
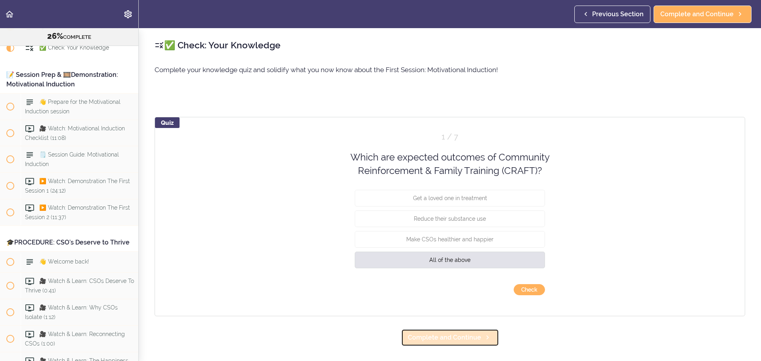
click at [449, 337] on span "Complete and Continue" at bounding box center [444, 338] width 73 height 10
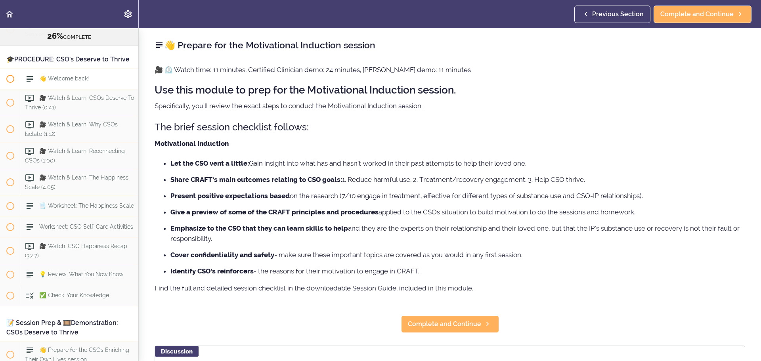
scroll to position [1509, 0]
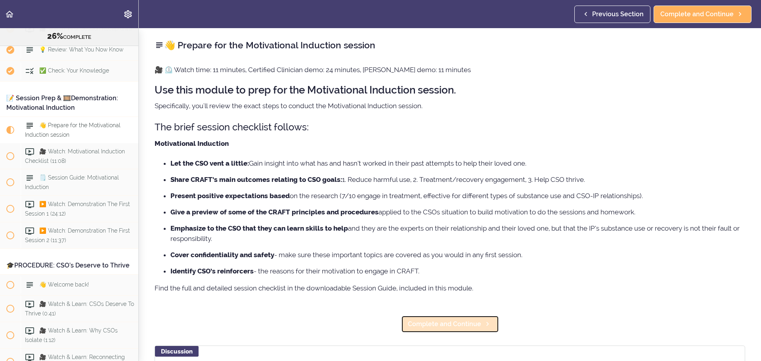
click at [439, 325] on span "Complete and Continue" at bounding box center [444, 325] width 73 height 10
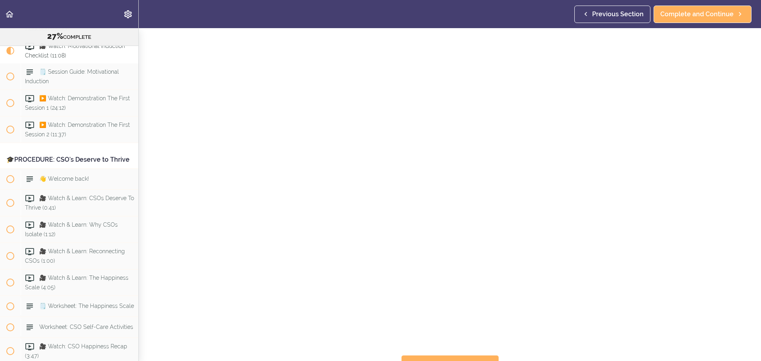
scroll to position [40, 0]
click at [700, 13] on span "Complete and Continue" at bounding box center [696, 15] width 73 height 10
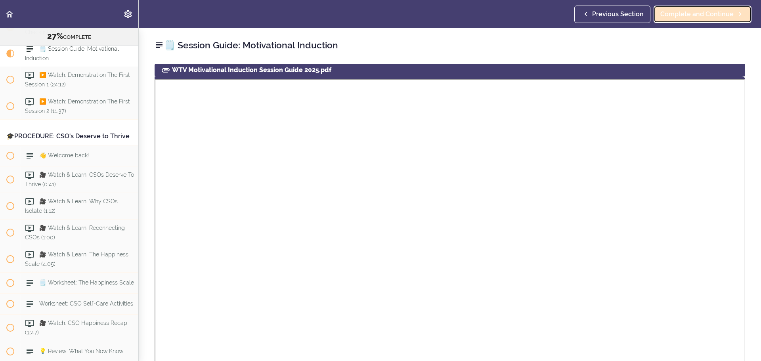
scroll to position [1642, 0]
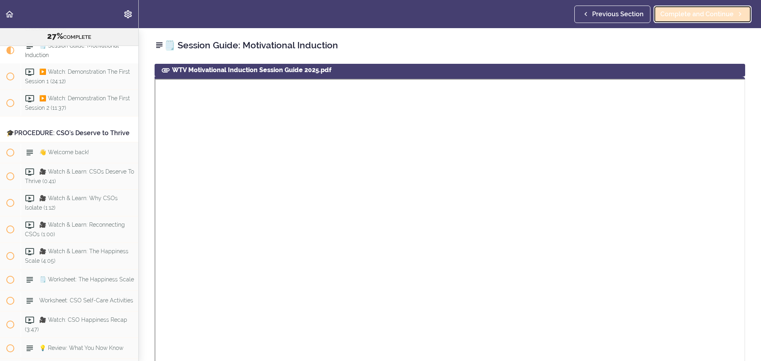
click at [709, 14] on span "Complete and Continue" at bounding box center [696, 15] width 73 height 10
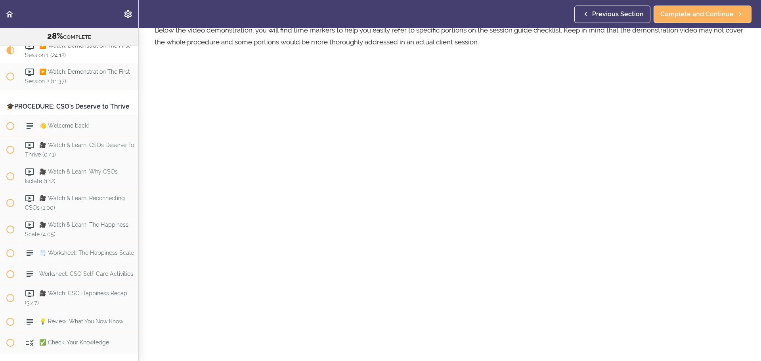
scroll to position [79, 0]
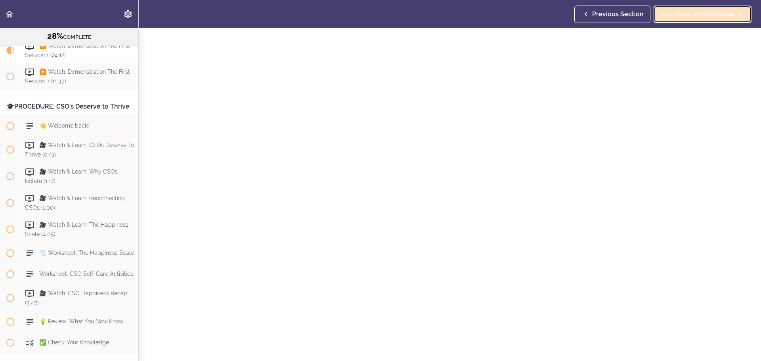
click at [708, 15] on span "Complete and Continue" at bounding box center [696, 15] width 73 height 10
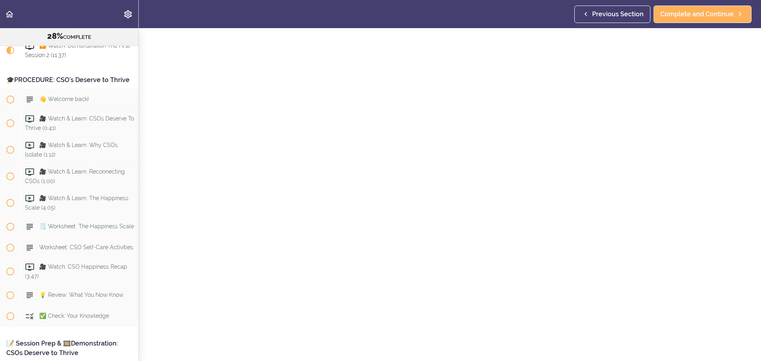
scroll to position [79, 0]
click at [684, 14] on span "Complete and Continue" at bounding box center [696, 15] width 73 height 10
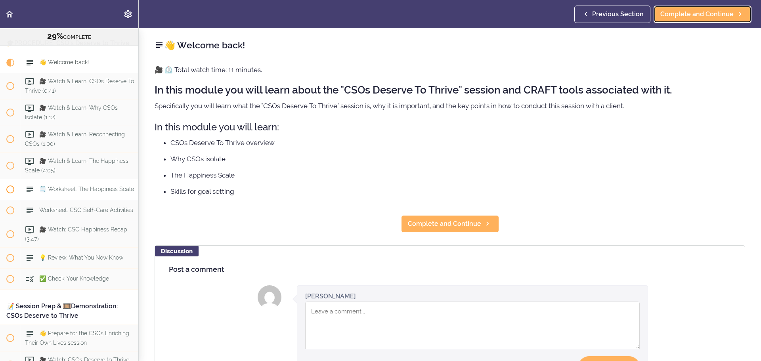
scroll to position [1638, 0]
